Goal: Information Seeking & Learning: Understand process/instructions

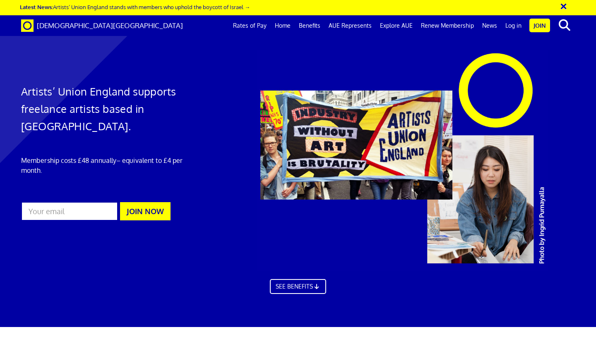
scroll to position [0, 5]
click at [513, 27] on link "Log in" at bounding box center [513, 25] width 24 height 21
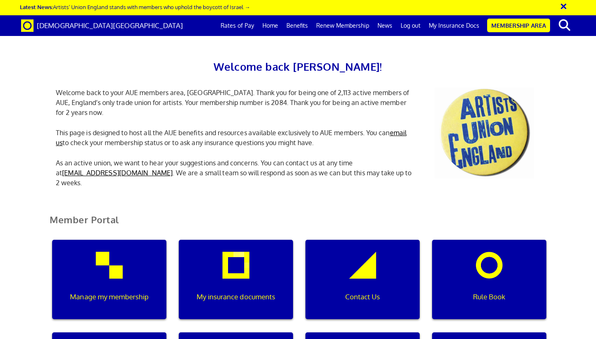
scroll to position [197, 0]
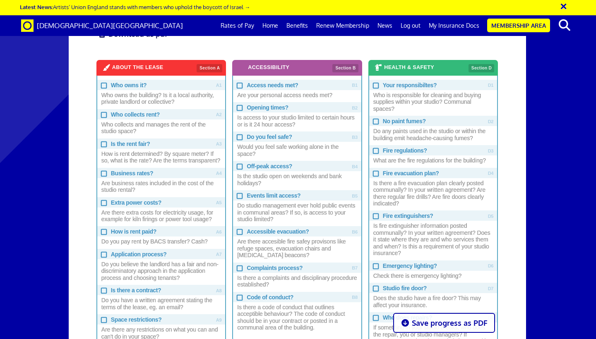
scroll to position [431, 0]
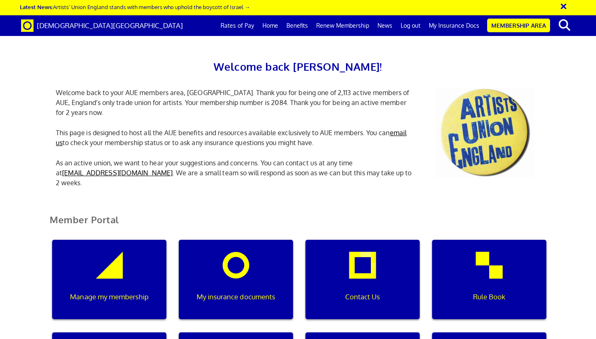
click at [521, 26] on link "Membership Area" at bounding box center [518, 26] width 63 height 14
click at [453, 28] on link "My Insurance Docs" at bounding box center [454, 25] width 59 height 21
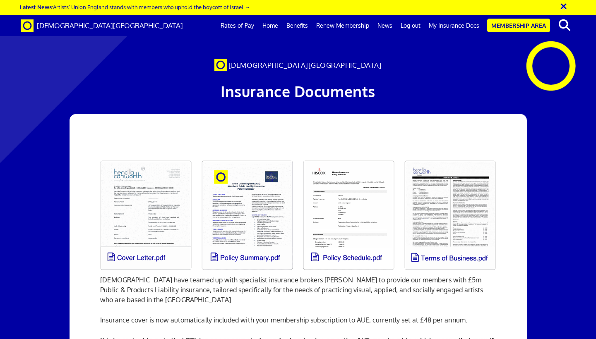
click at [167, 218] on link at bounding box center [145, 216] width 101 height 120
click at [368, 206] on link at bounding box center [348, 216] width 101 height 120
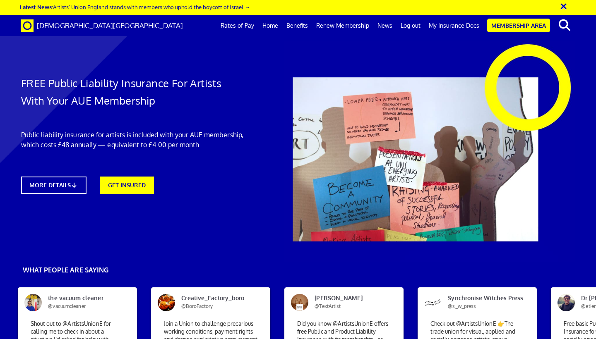
scroll to position [0, 5]
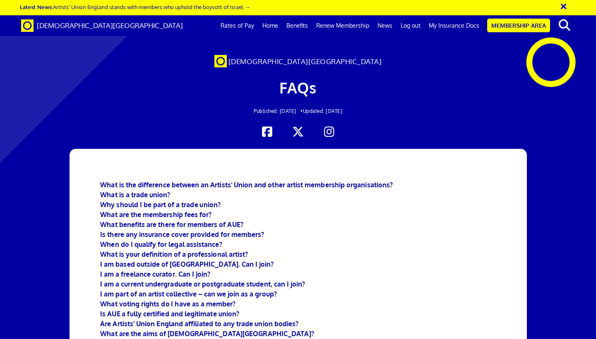
scroll to position [223, 0]
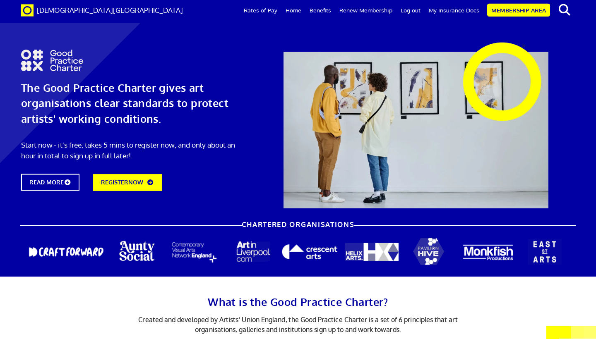
scroll to position [1532, 0]
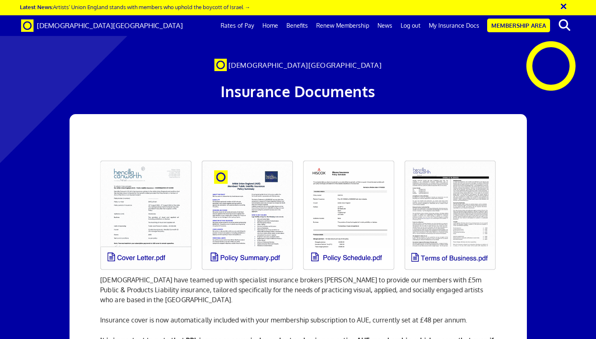
scroll to position [0, 138]
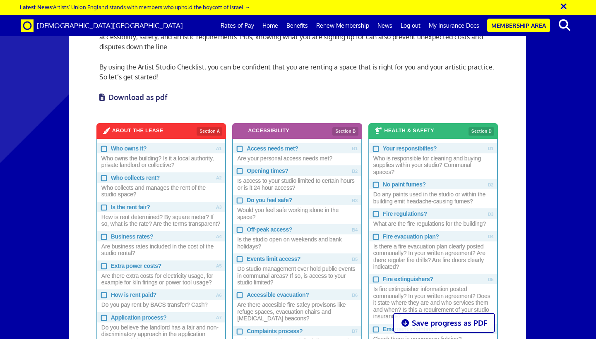
scroll to position [368, 0]
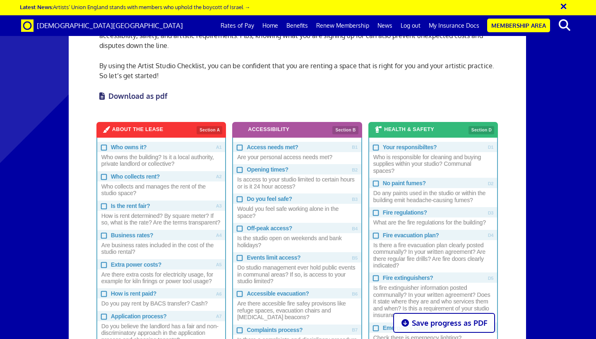
click at [105, 149] on input "Who owns it? Who owns the building? Is it a local authority, private landlord o…" at bounding box center [103, 146] width 5 height 5
checkbox input "true"
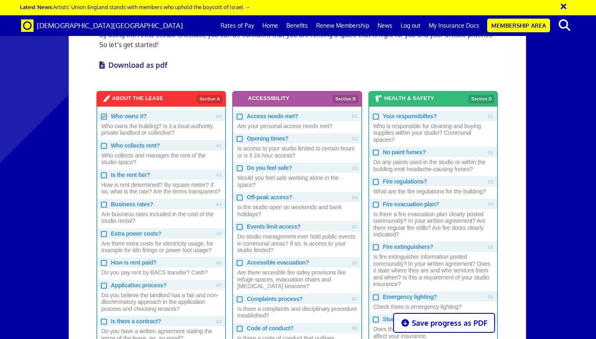
scroll to position [403, 0]
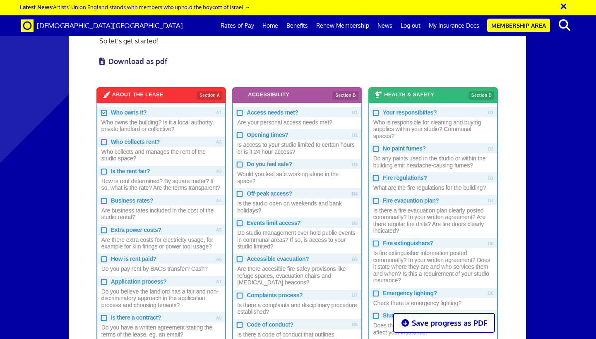
click at [103, 142] on input "Who collects rent? Who collects and manages the rent of the studio space?" at bounding box center [103, 141] width 5 height 5
checkbox input "true"
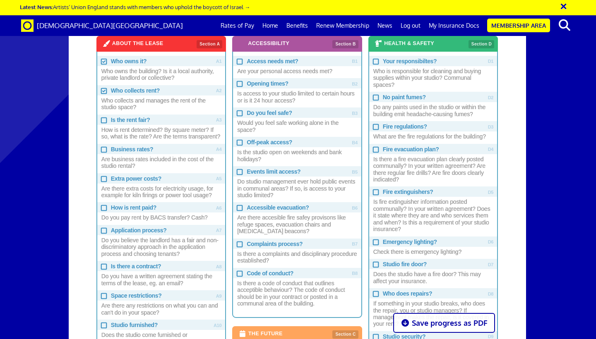
scroll to position [455, 0]
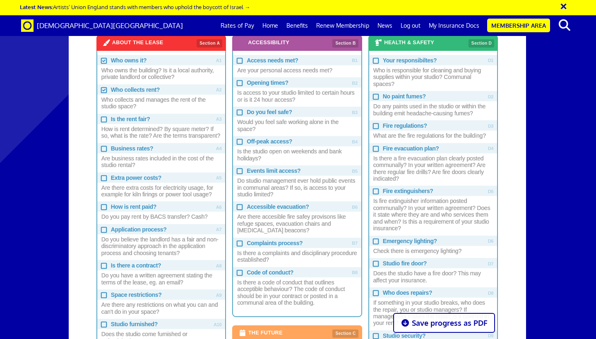
click at [103, 119] on input "Is the rent fair? How is rent determined? By square meter? If so, what is the r…" at bounding box center [103, 118] width 5 height 5
checkbox input "true"
click at [191, 154] on span "Business rates?" at bounding box center [161, 148] width 128 height 10
click at [106, 151] on input "Business rates? Are business rates included in the cost of the studio rental?" at bounding box center [103, 148] width 5 height 5
checkbox input "true"
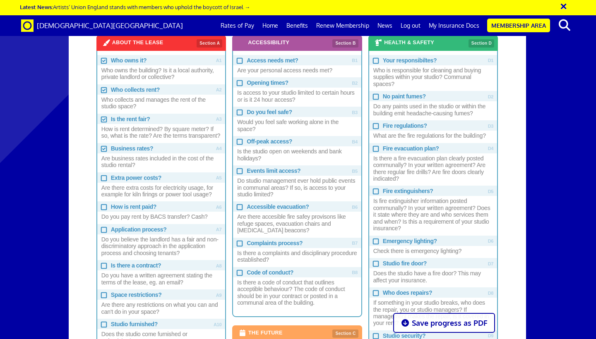
scroll to position [500, 0]
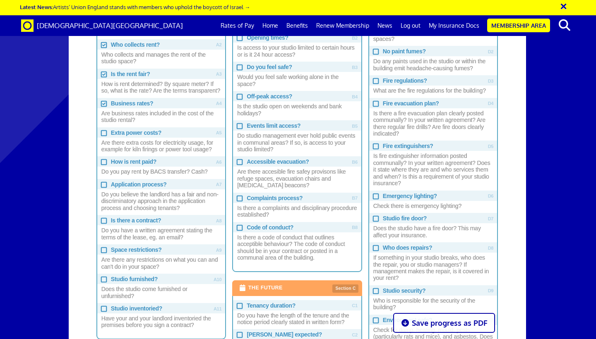
click at [189, 142] on span "Are there extra costs for electricity usage, for example for kiln firings or po…" at bounding box center [161, 146] width 128 height 17
click at [106, 135] on input "Extra power costs? Are there extra costs for electricity usage, for example for…" at bounding box center [103, 132] width 5 height 5
checkbox input "true"
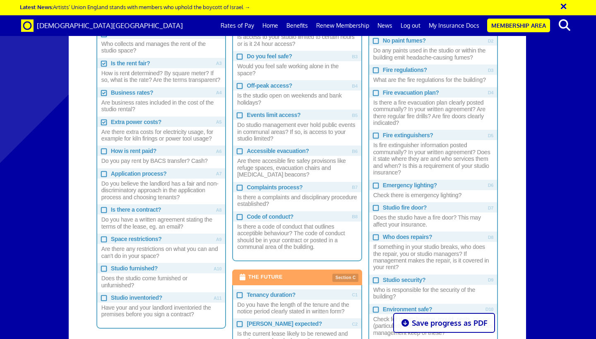
click at [182, 159] on span "Do you pay rent by BACS transfer? Cash?" at bounding box center [161, 161] width 128 height 10
click at [106, 153] on input "How is rent paid? Do you pay rent by BACS transfer? Cash?" at bounding box center [103, 150] width 5 height 5
checkbox input "true"
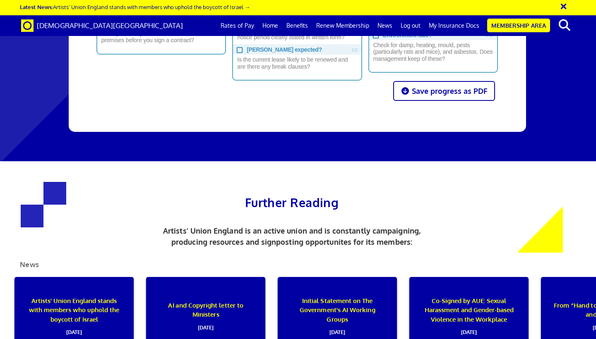
scroll to position [893, 0]
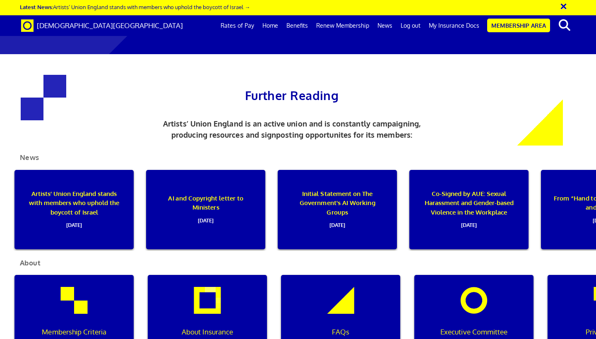
click at [463, 23] on link "My Insurance Docs" at bounding box center [454, 25] width 59 height 21
click at [465, 25] on link "My Insurance Docs" at bounding box center [454, 25] width 59 height 21
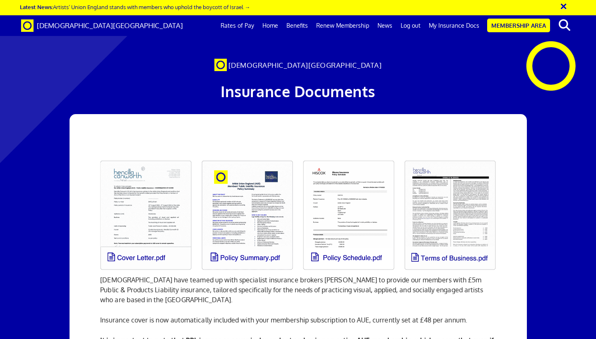
scroll to position [95, 0]
click at [468, 156] on link at bounding box center [449, 216] width 101 height 120
click at [476, 156] on link at bounding box center [449, 216] width 101 height 120
click at [156, 156] on link at bounding box center [145, 216] width 101 height 120
click at [246, 156] on link at bounding box center [247, 216] width 101 height 120
